Goal: Task Accomplishment & Management: Use online tool/utility

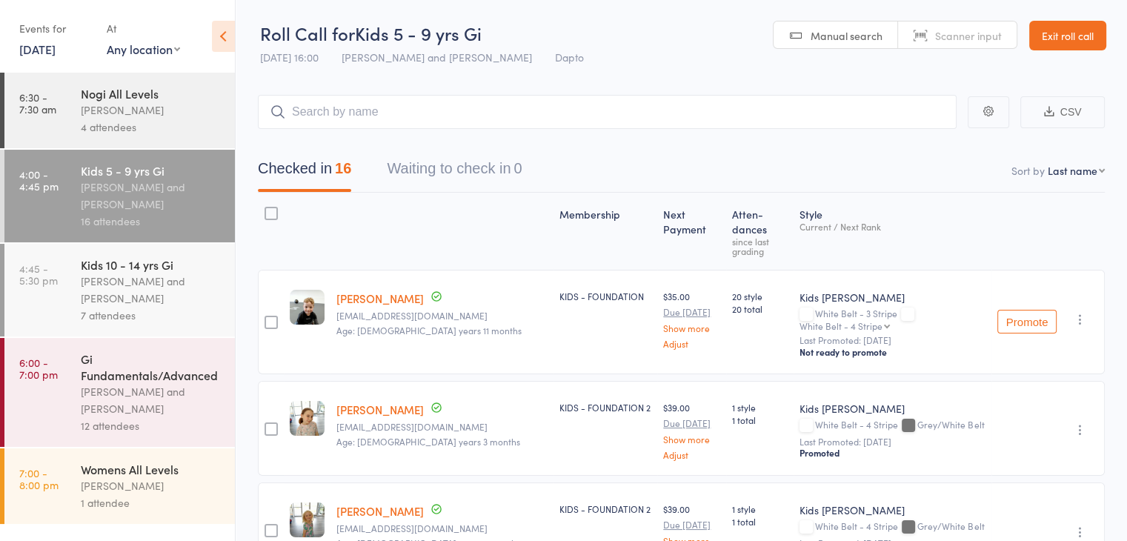
click at [128, 200] on div "[PERSON_NAME] and [PERSON_NAME]" at bounding box center [152, 196] width 142 height 34
click at [47, 39] on div "Events for" at bounding box center [55, 28] width 73 height 24
click at [44, 45] on link "[DATE]" at bounding box center [37, 49] width 36 height 16
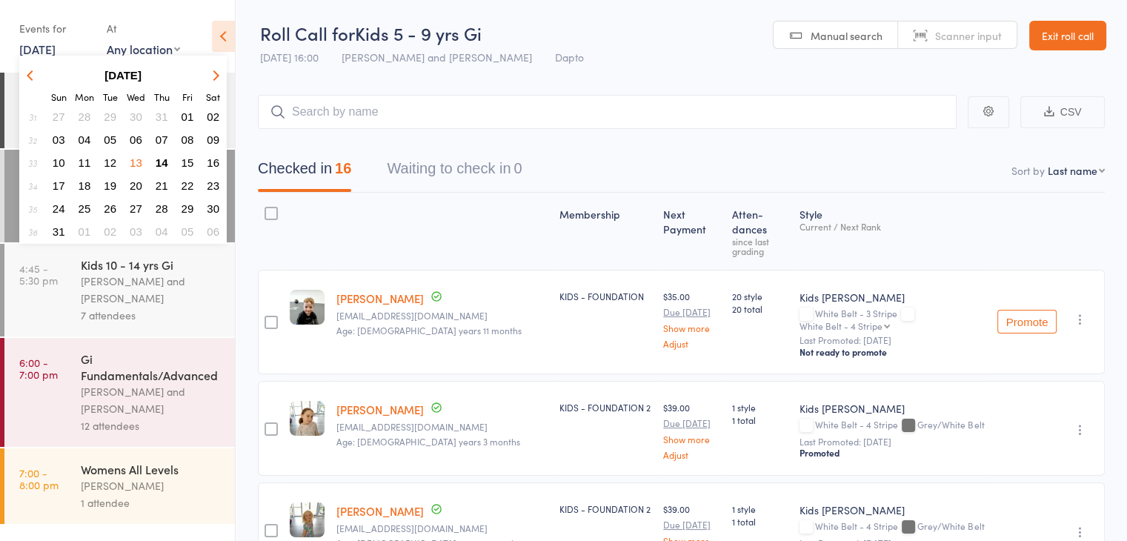
click at [161, 156] on span "14" at bounding box center [162, 162] width 13 height 13
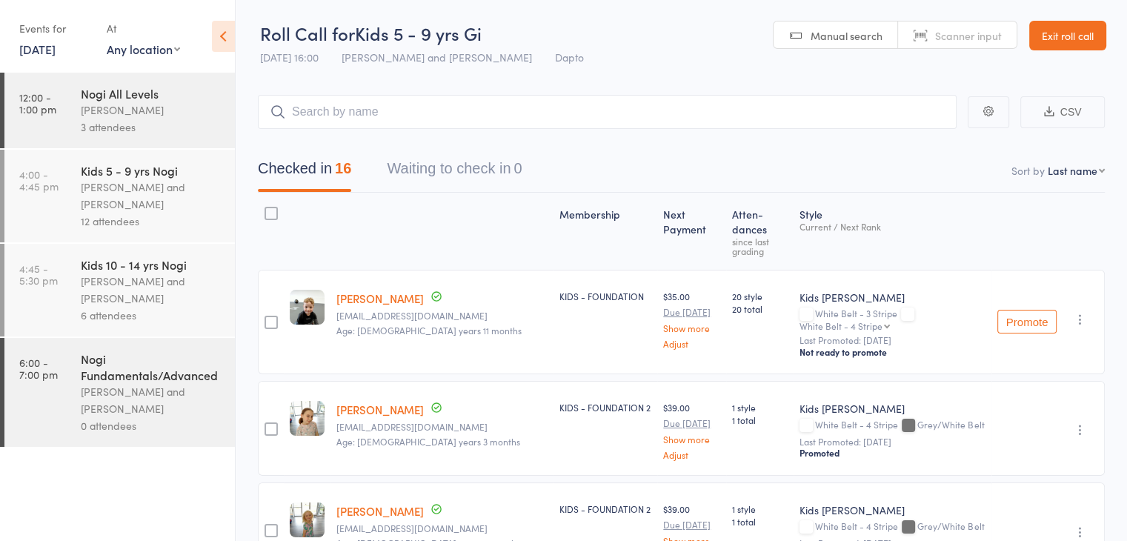
click at [133, 196] on div "Pietro Bressan and Diego Gutierrez" at bounding box center [152, 196] width 142 height 34
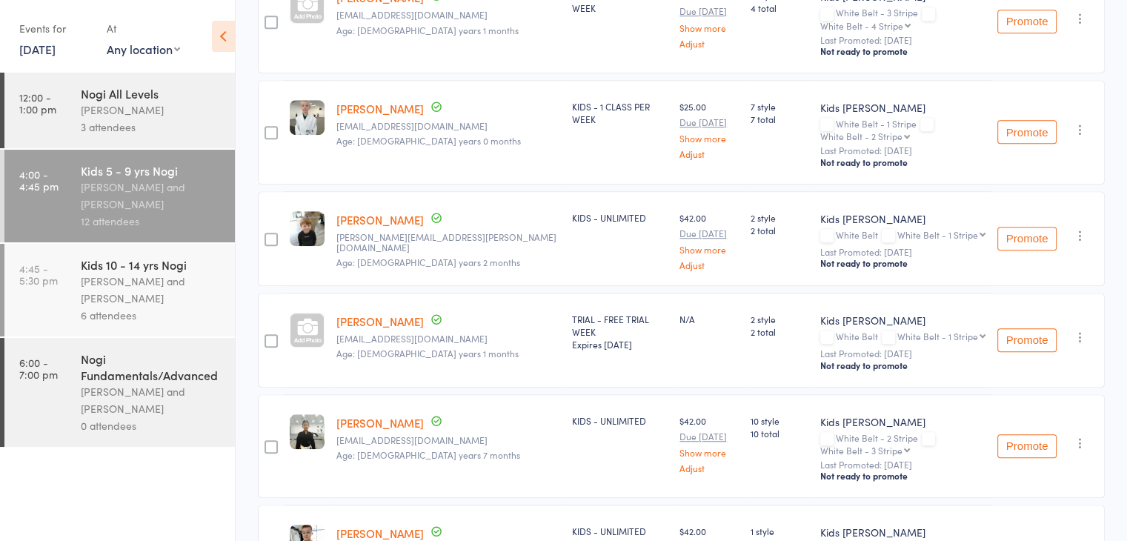
scroll to position [978, 0]
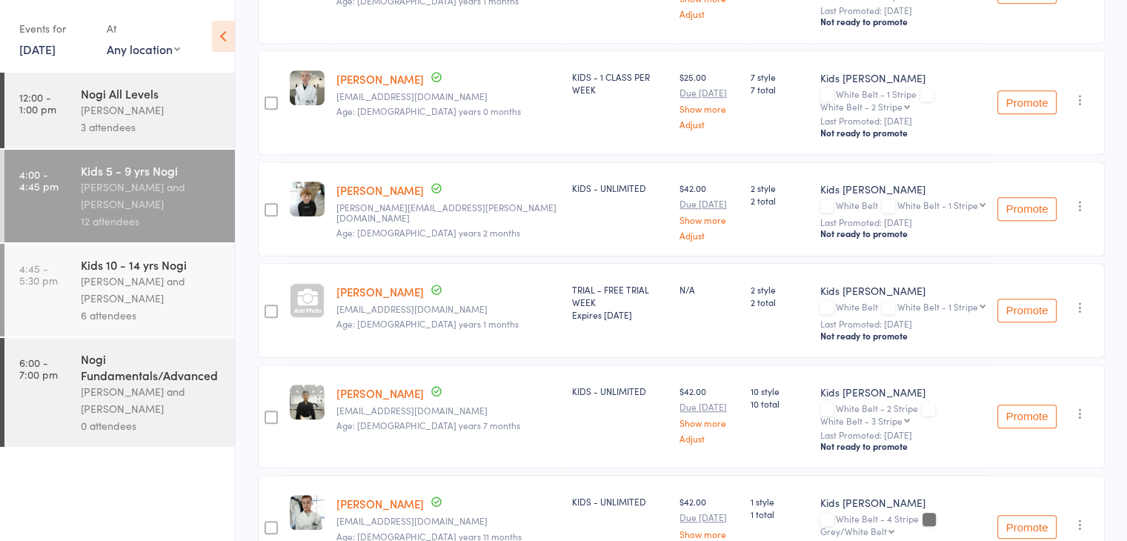
click at [154, 271] on div "Kids 10 - 14 yrs Nogi" at bounding box center [152, 264] width 142 height 16
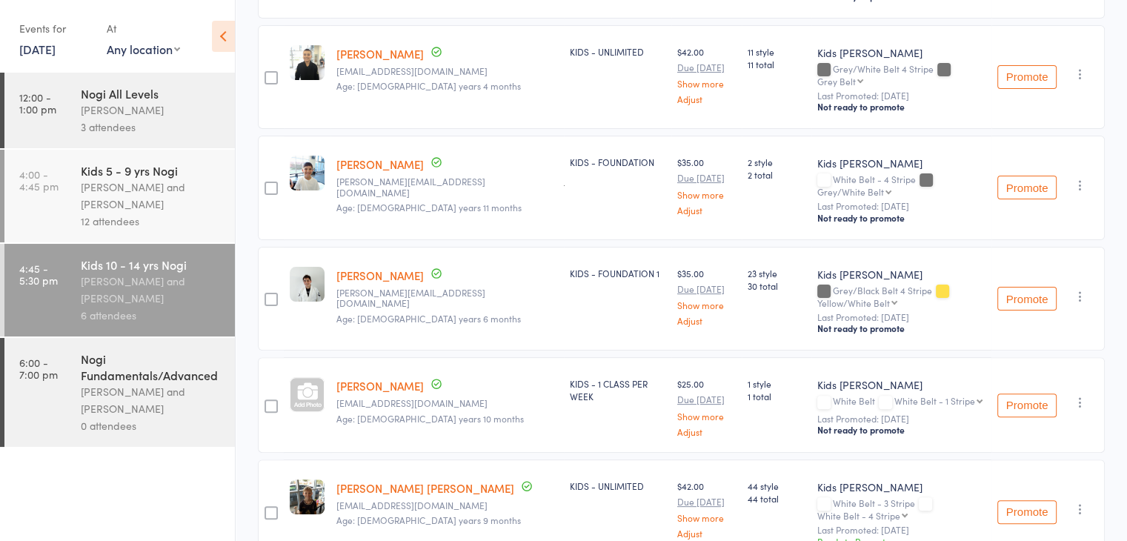
scroll to position [390, 0]
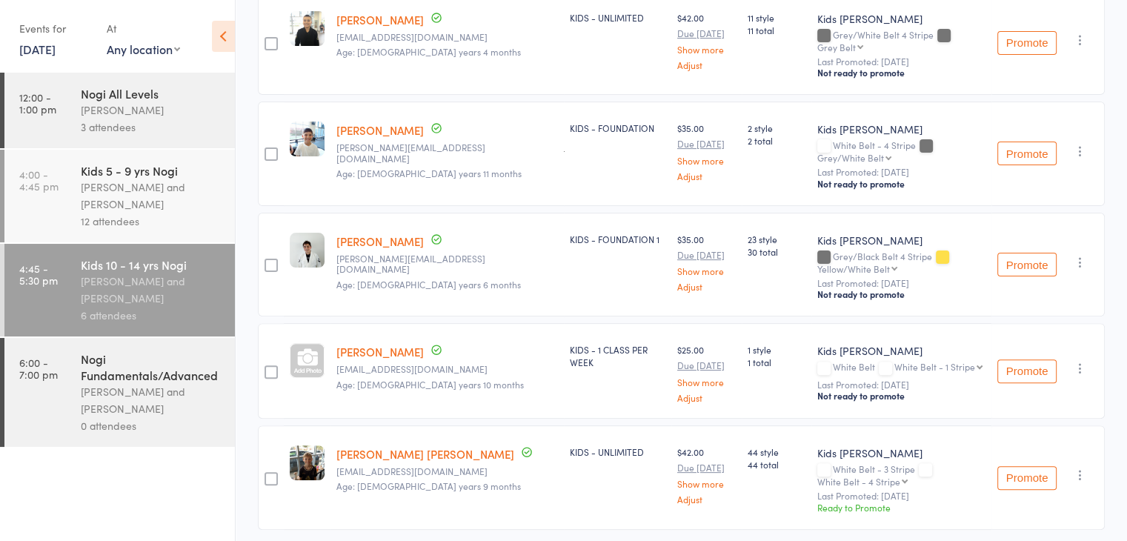
click at [79, 380] on link "6:00 - 7:00 pm Nogi Fundamentals/Advanced Diego Gutierrez and Pietro Bressan 0 …" at bounding box center [119, 392] width 231 height 109
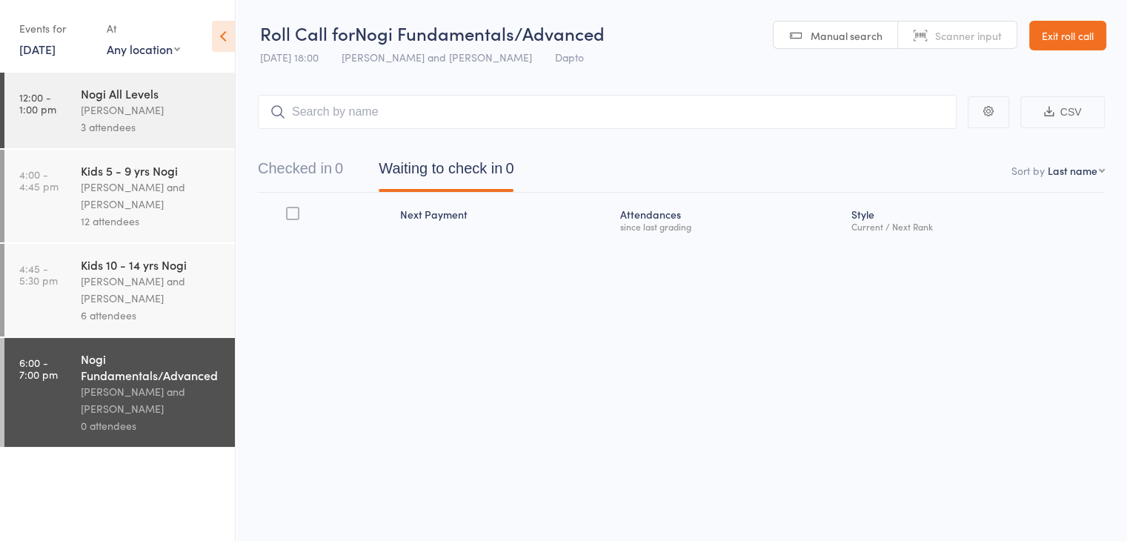
click at [151, 308] on div "6 attendees" at bounding box center [152, 315] width 142 height 17
